Goal: Find specific fact: Find specific fact

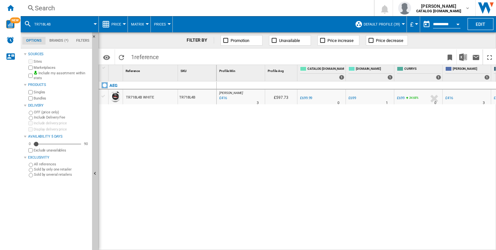
click at [88, 6] on div "Search" at bounding box center [196, 8] width 322 height 9
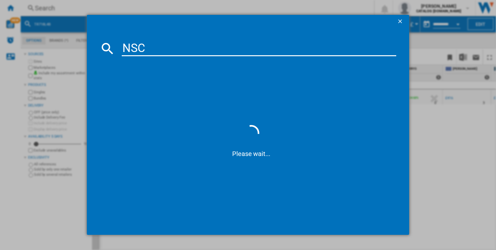
click at [216, 211] on span at bounding box center [251, 190] width 290 height 64
click at [208, 53] on input "NSC" at bounding box center [259, 48] width 274 height 15
type input "NSC6N18Z"
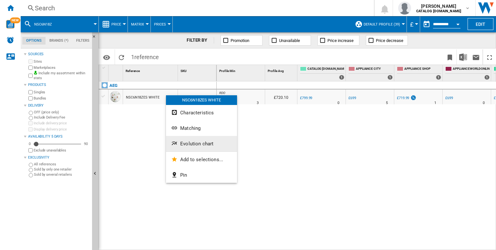
click at [195, 141] on span "Evolution chart" at bounding box center [196, 144] width 33 height 6
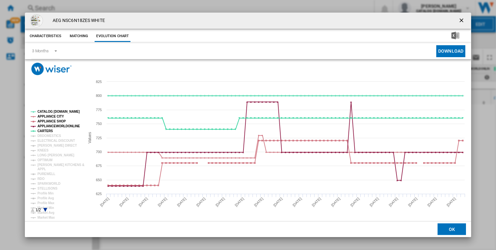
click at [49, 110] on tspan "CATALOG [DOMAIN_NAME]" at bounding box center [58, 112] width 42 height 4
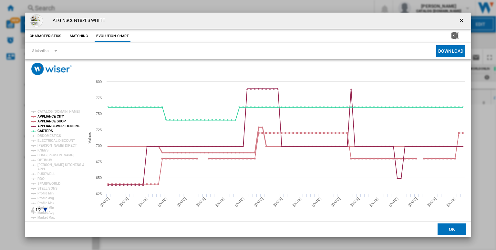
click at [55, 116] on tspan "APPLIANCE CITY" at bounding box center [50, 117] width 26 height 4
click at [55, 123] on tspan "APPLIANCE SHOP" at bounding box center [51, 121] width 28 height 4
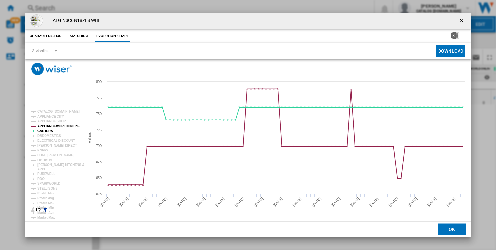
click at [51, 129] on rect "Product popup" at bounding box center [55, 160] width 54 height 107
click at [45, 131] on tspan "CARTERS" at bounding box center [44, 131] width 15 height 4
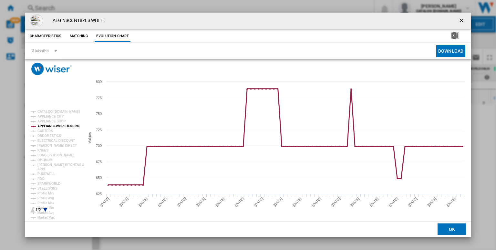
click at [53, 126] on tspan "APPLIANCEWORLDONLINE" at bounding box center [58, 126] width 43 height 4
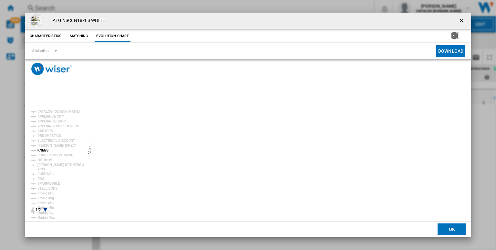
click at [42, 151] on tspan "KNEES" at bounding box center [42, 150] width 11 height 4
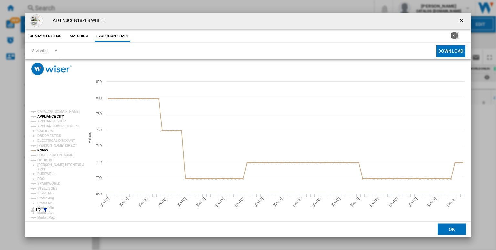
click at [52, 116] on tspan "APPLIANCE CITY" at bounding box center [50, 117] width 26 height 4
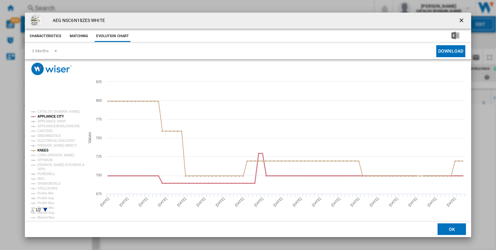
click at [52, 116] on tspan "APPLIANCE CITY" at bounding box center [50, 117] width 26 height 4
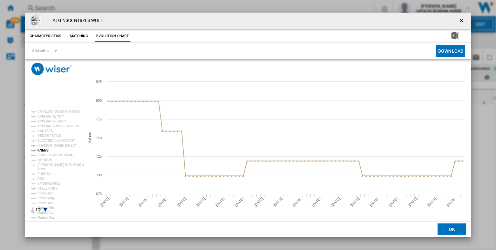
click at [52, 116] on tspan "APPLIANCE CITY" at bounding box center [50, 117] width 26 height 4
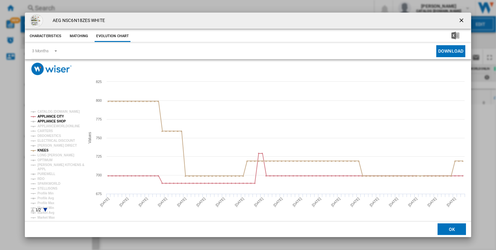
click at [45, 122] on tspan "APPLIANCE SHOP" at bounding box center [51, 121] width 28 height 4
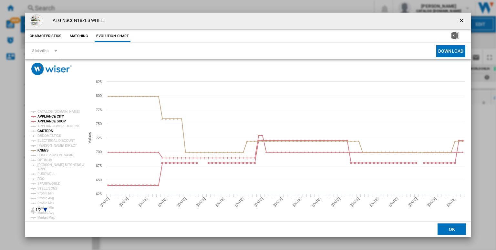
click at [47, 129] on tspan "CARTERS" at bounding box center [44, 131] width 15 height 4
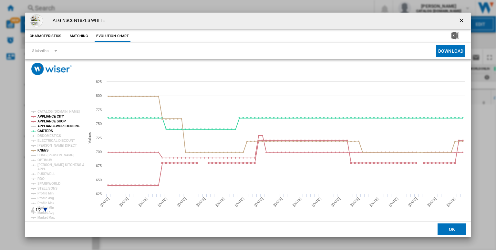
click at [44, 125] on tspan "APPLIANCEWORLDONLINE" at bounding box center [58, 126] width 43 height 4
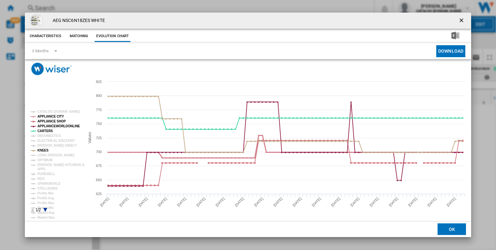
click at [41, 116] on tspan "APPLIANCE CITY" at bounding box center [50, 117] width 26 height 4
click at [49, 122] on tspan "APPLIANCE SHOP" at bounding box center [51, 121] width 28 height 4
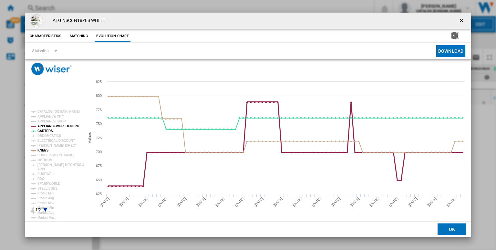
click at [46, 125] on tspan "APPLIANCEWORLDONLINE" at bounding box center [58, 126] width 43 height 4
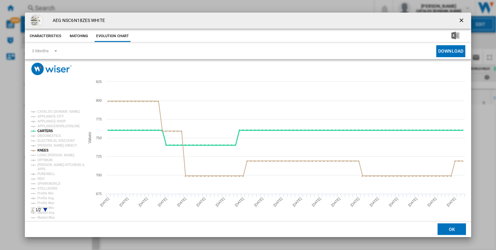
click at [46, 129] on tspan "CARTERS" at bounding box center [44, 131] width 15 height 4
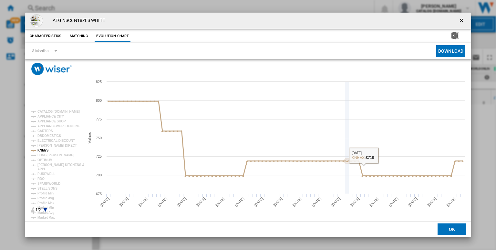
click at [326, 177] on rect "Product popup" at bounding box center [248, 148] width 446 height 146
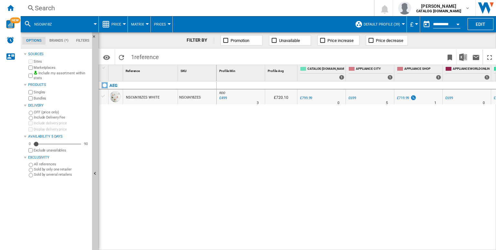
click at [261, 149] on div "RDO : RDO -37.6 % £499 % N/A 3 RDO : RDO £720.10 0.0 % £799.99 %" at bounding box center [356, 165] width 279 height 169
